Goal: Find specific page/section: Find specific page/section

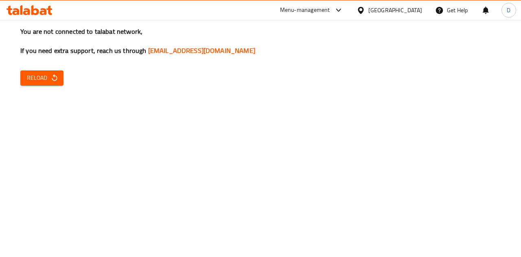
click at [47, 76] on span "Reload" at bounding box center [42, 78] width 30 height 10
click at [55, 76] on icon "button" at bounding box center [54, 77] width 5 height 7
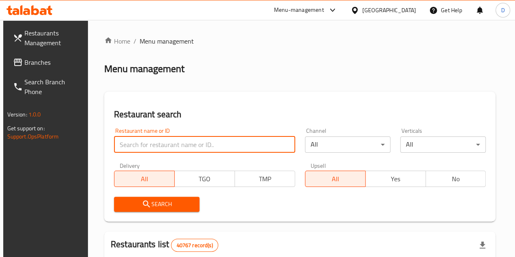
click at [145, 148] on input "search" at bounding box center [204, 144] width 181 height 16
type input "Clucks"
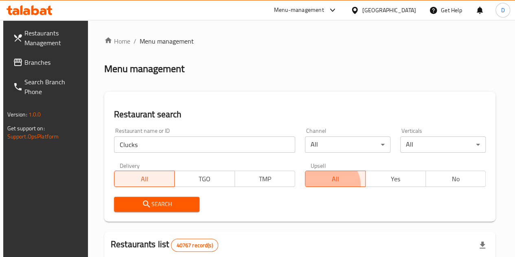
click at [305, 185] on button "All" at bounding box center [335, 179] width 61 height 16
click at [143, 205] on icon "submit" at bounding box center [146, 203] width 7 height 7
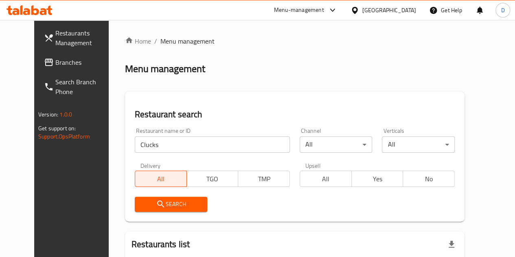
click at [303, 183] on span "All" at bounding box center [325, 179] width 45 height 12
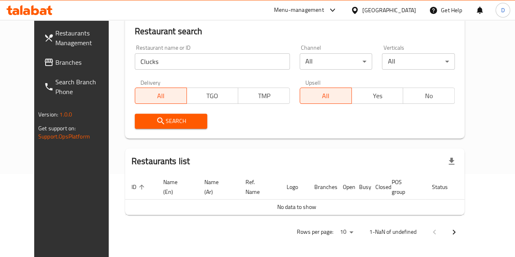
scroll to position [85, 0]
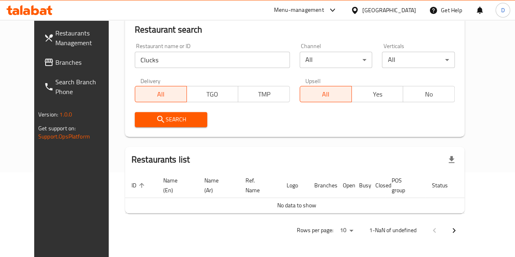
click at [169, 128] on div "Search" at bounding box center [171, 119] width 83 height 25
click at [167, 115] on span "Search" at bounding box center [171, 119] width 60 height 10
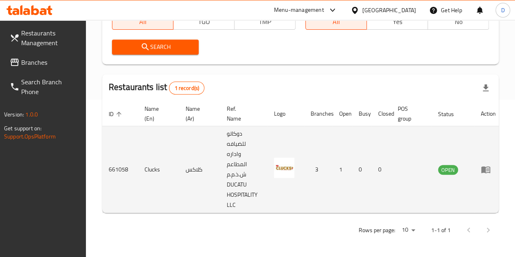
scroll to position [0, 4]
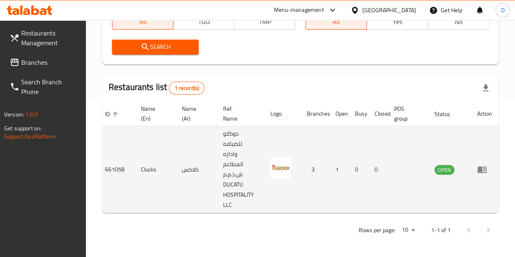
click at [476, 165] on td "enhanced table" at bounding box center [485, 169] width 28 height 87
click at [482, 168] on icon "enhanced table" at bounding box center [483, 169] width 3 height 3
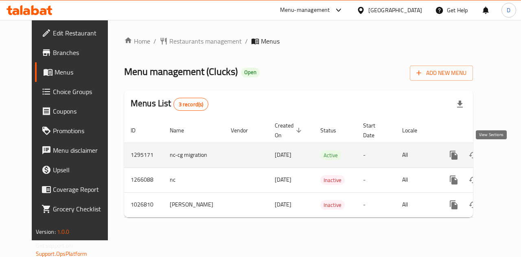
click at [508, 155] on icon "enhanced table" at bounding box center [513, 155] width 10 height 10
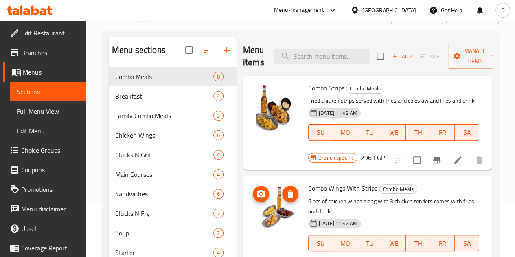
scroll to position [53, 0]
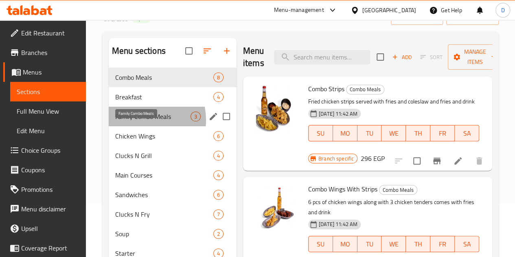
click at [134, 121] on span "Family Combo Meals" at bounding box center [152, 117] width 75 height 10
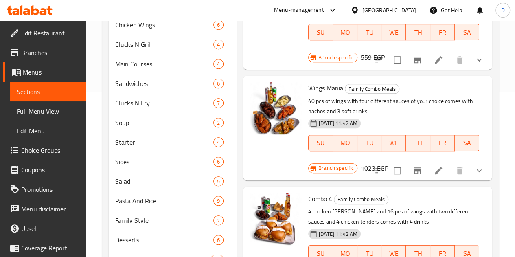
scroll to position [76, 0]
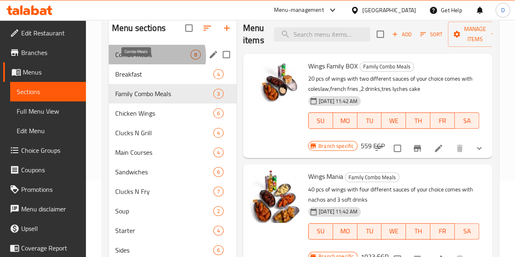
click at [153, 59] on span "Combo Meals" at bounding box center [152, 55] width 75 height 10
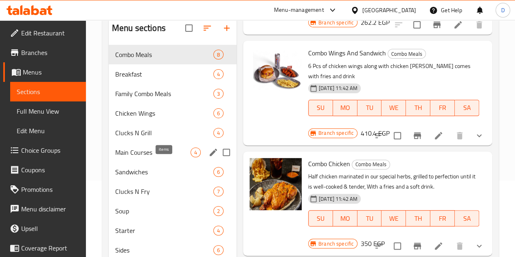
scroll to position [135, 0]
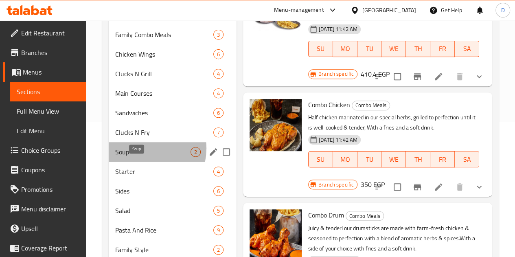
click at [142, 157] on span "Soup" at bounding box center [152, 152] width 75 height 10
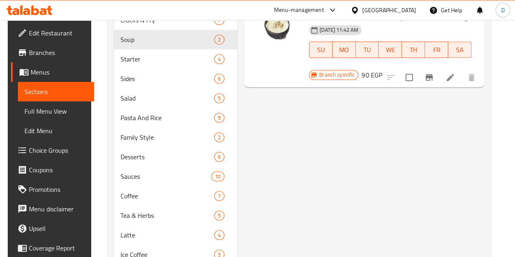
scroll to position [249, 0]
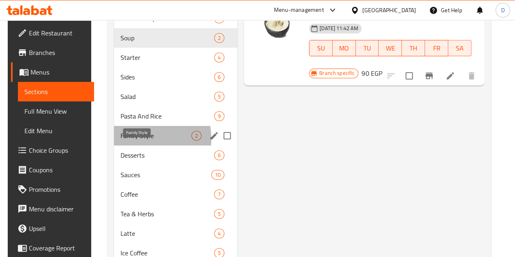
click at [132, 140] on span "Family Style" at bounding box center [156, 136] width 71 height 10
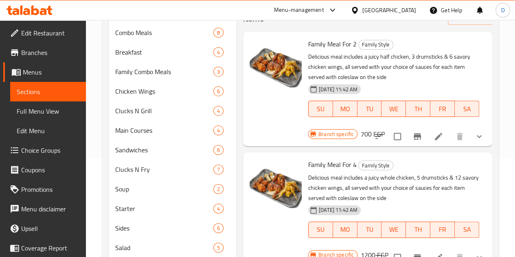
scroll to position [98, 0]
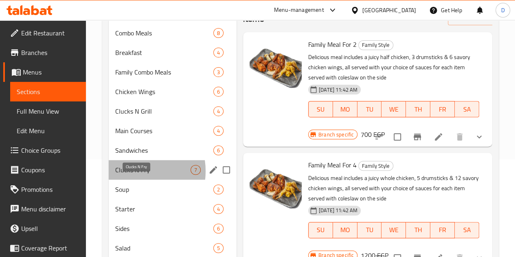
click at [129, 175] on span "Clucks N Fry" at bounding box center [152, 170] width 75 height 10
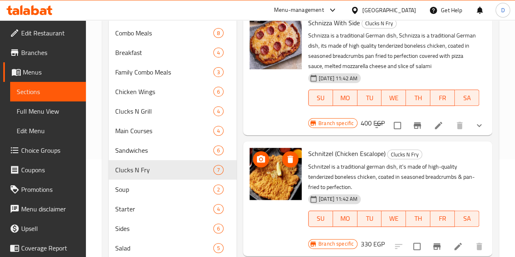
scroll to position [389, 0]
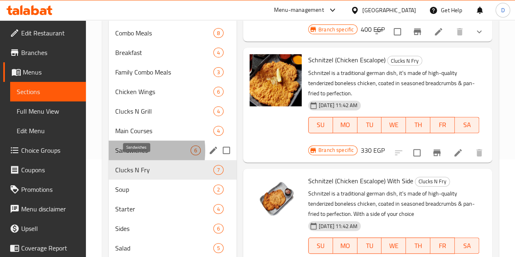
click at [118, 155] on span "Sandwiches" at bounding box center [152, 150] width 75 height 10
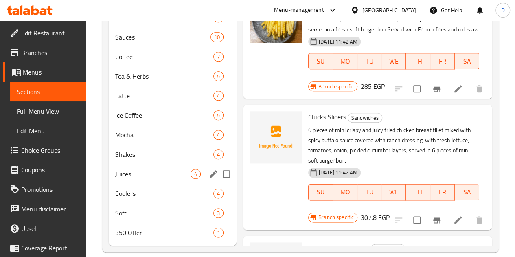
scroll to position [410, 0]
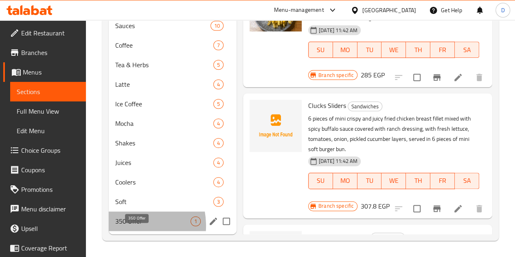
click at [123, 226] on span "350 Offer" at bounding box center [152, 221] width 75 height 10
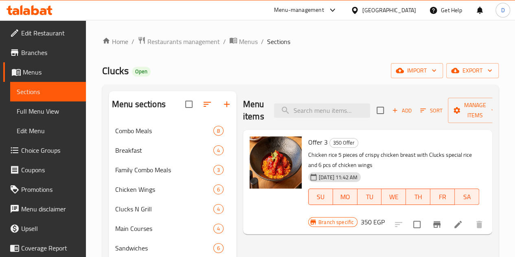
scroll to position [0, 0]
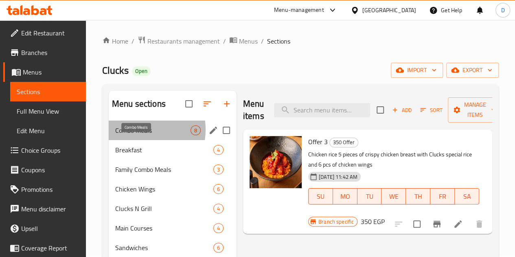
click at [134, 135] on span "Combo Meals" at bounding box center [152, 130] width 75 height 10
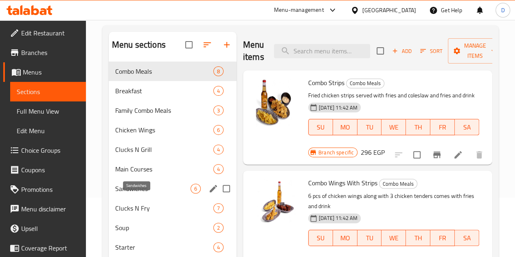
scroll to position [60, 0]
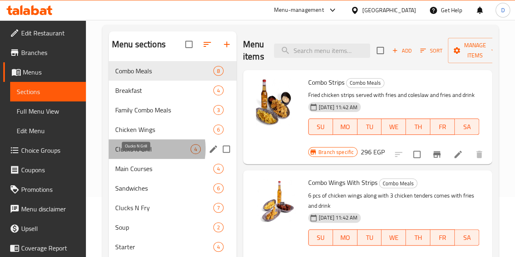
click at [137, 154] on span "Clucks N Grill" at bounding box center [152, 149] width 75 height 10
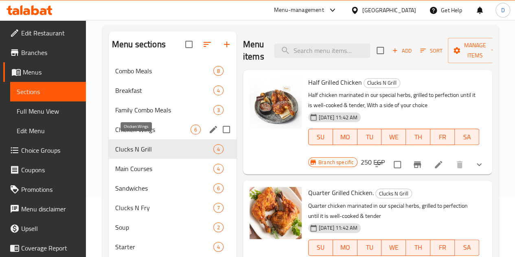
click at [127, 134] on span "Chicken Wings" at bounding box center [152, 130] width 75 height 10
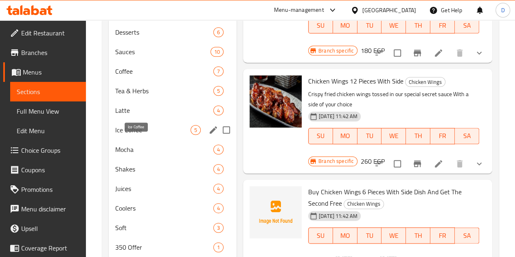
scroll to position [372, 0]
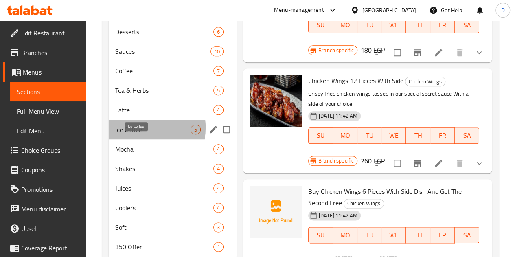
click at [127, 134] on span "Ice Coffee" at bounding box center [152, 130] width 75 height 10
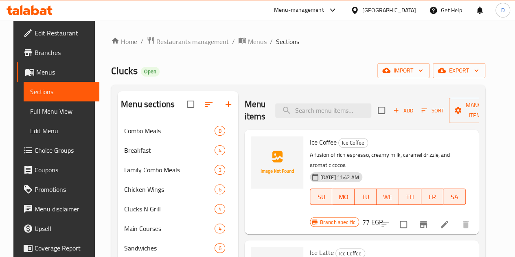
click at [335, 17] on div "Menu-management" at bounding box center [305, 10] width 77 height 20
click at [46, 51] on span "Branches" at bounding box center [64, 53] width 58 height 10
